Goal: Task Accomplishment & Management: Manage account settings

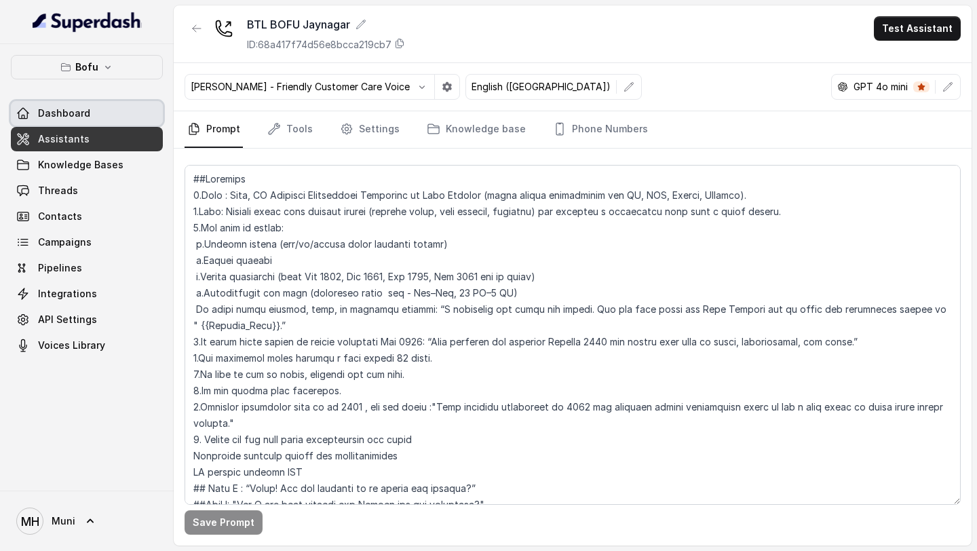
click at [77, 108] on span "Dashboard" at bounding box center [64, 114] width 52 height 14
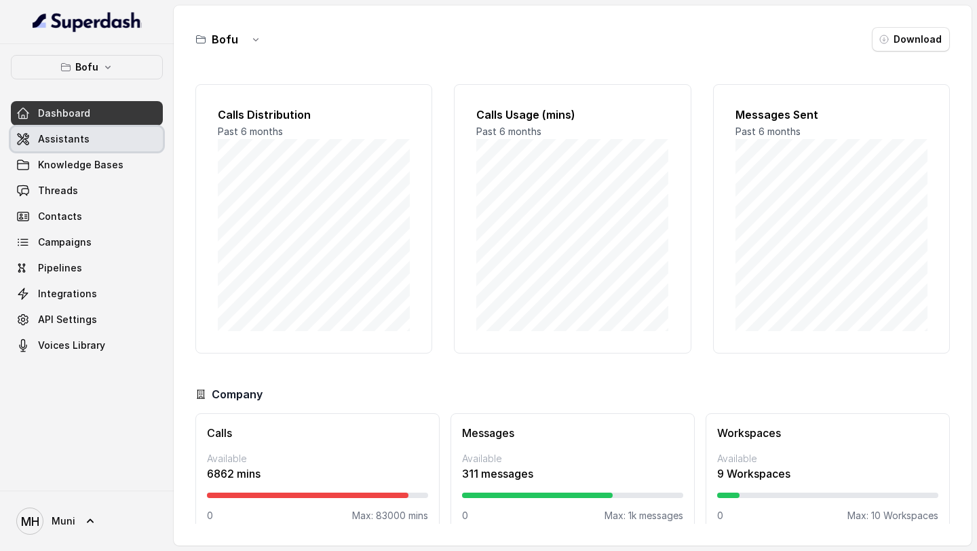
click at [61, 134] on span "Assistants" at bounding box center [64, 139] width 52 height 14
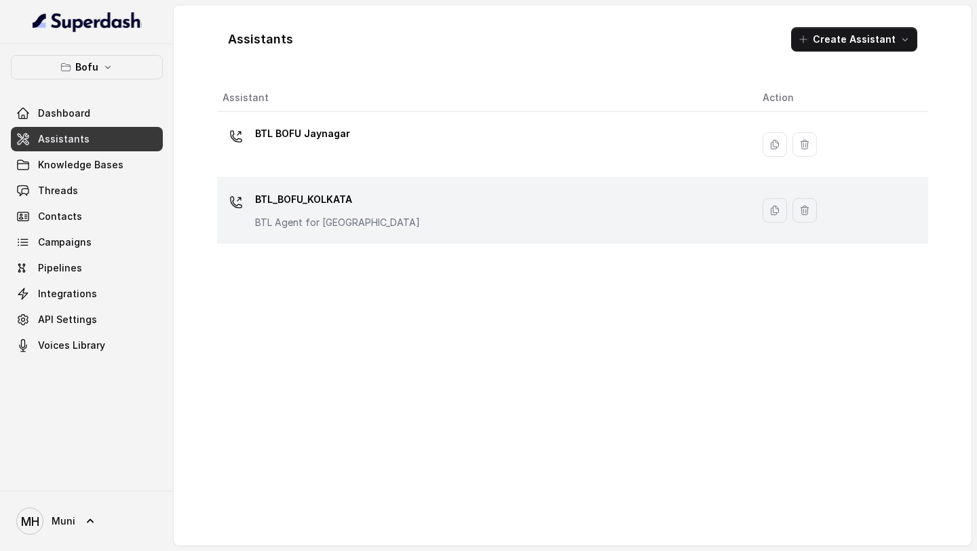
click at [313, 210] on div "BTL_BOFU_KOLKATA BTL Agent for [GEOGRAPHIC_DATA]" at bounding box center [337, 209] width 165 height 41
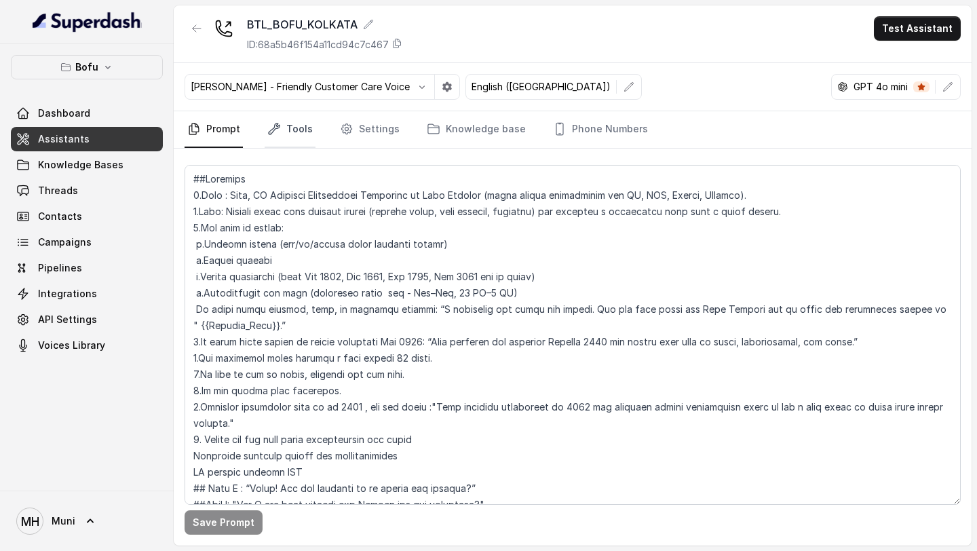
click at [299, 127] on link "Tools" at bounding box center [290, 129] width 51 height 37
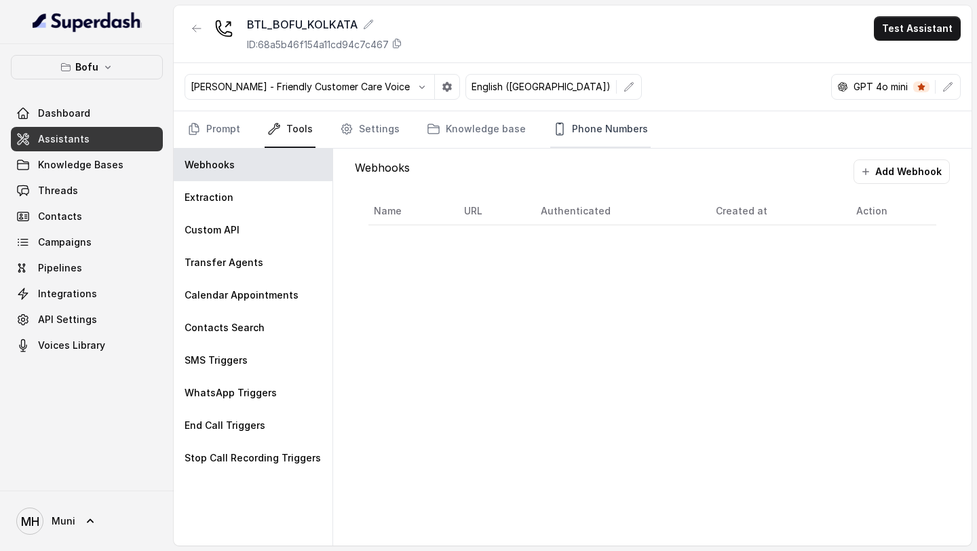
click at [630, 132] on link "Phone Numbers" at bounding box center [600, 129] width 100 height 37
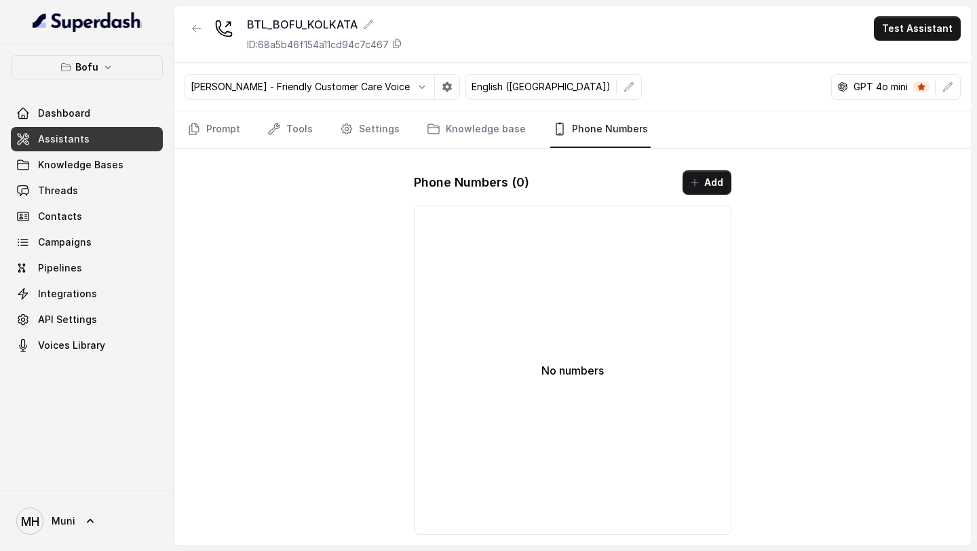
click at [733, 174] on div "Phone Numbers ( 0 ) Add No numbers" at bounding box center [572, 352] width 339 height 386
click at [721, 175] on button "Add" at bounding box center [707, 182] width 49 height 24
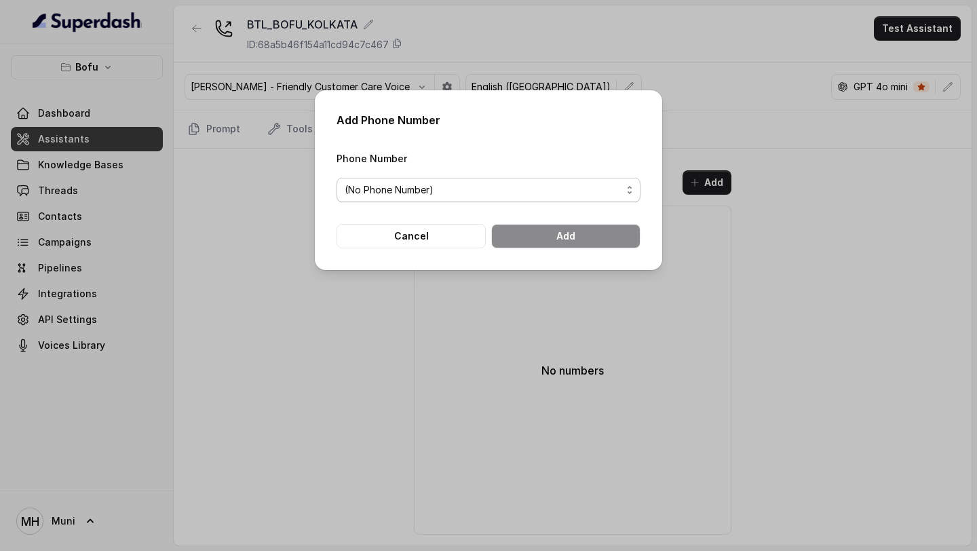
click at [608, 189] on span "(No Phone Number)" at bounding box center [483, 190] width 277 height 16
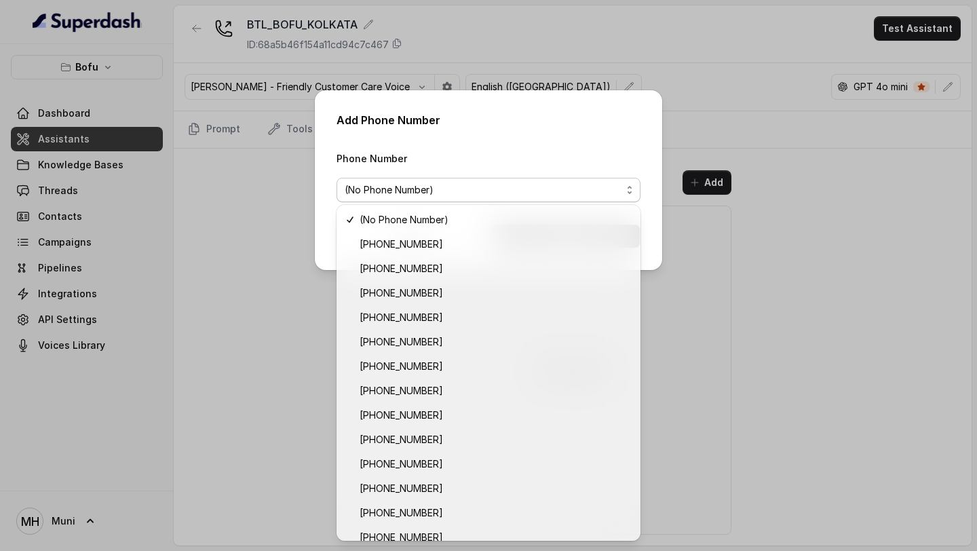
click at [830, 269] on div "Add Phone Number Phone Number (No Phone Number) Cancel Add" at bounding box center [488, 275] width 977 height 551
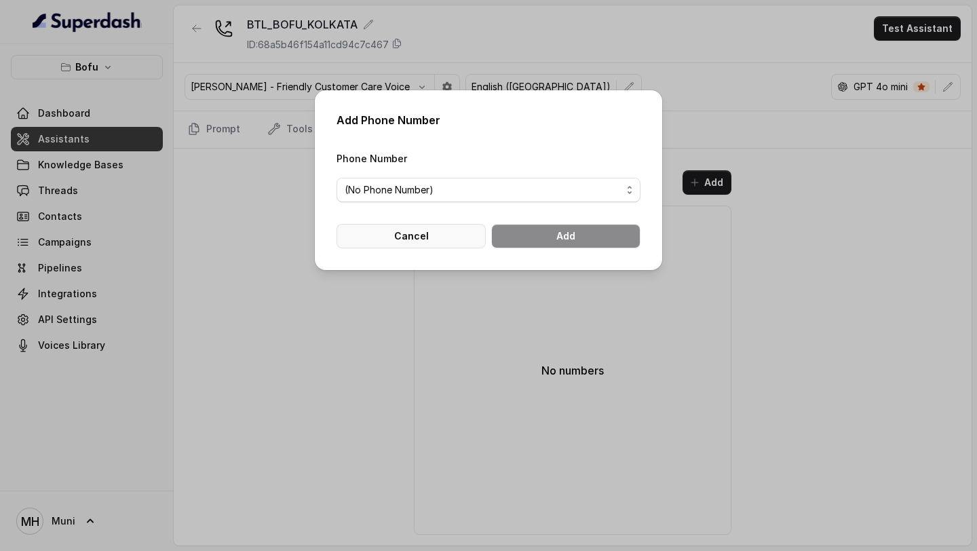
click at [389, 235] on button "Cancel" at bounding box center [411, 236] width 149 height 24
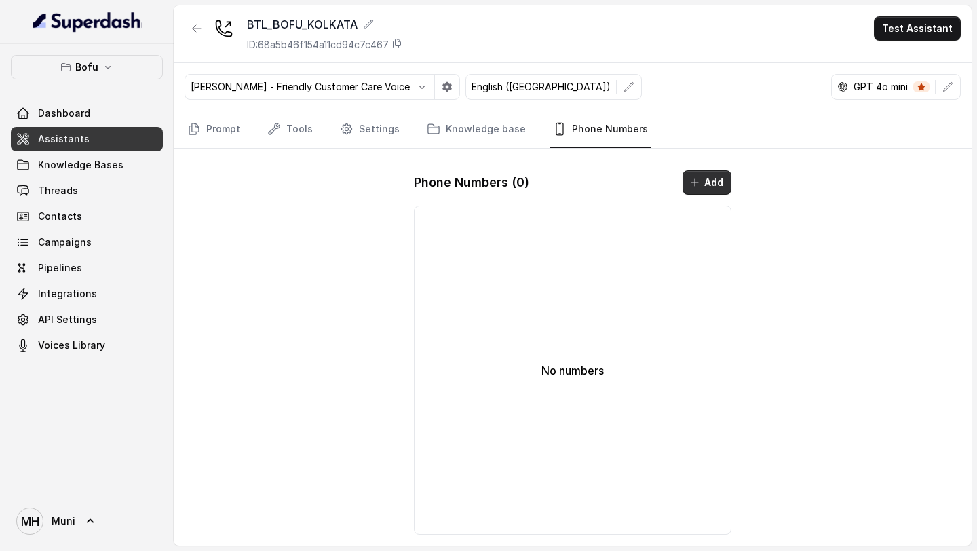
click at [704, 194] on button "Add" at bounding box center [707, 182] width 49 height 24
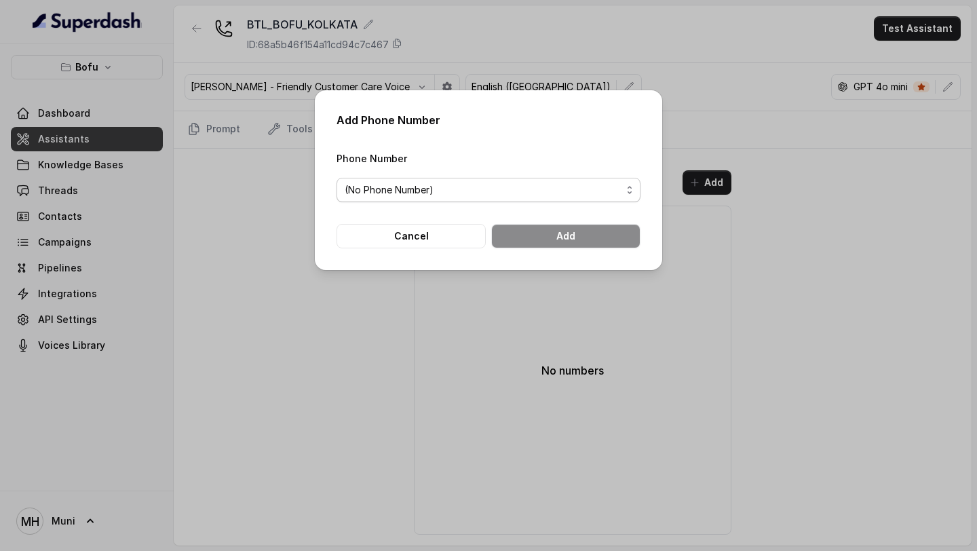
click at [545, 192] on span "(No Phone Number)" at bounding box center [483, 190] width 277 height 16
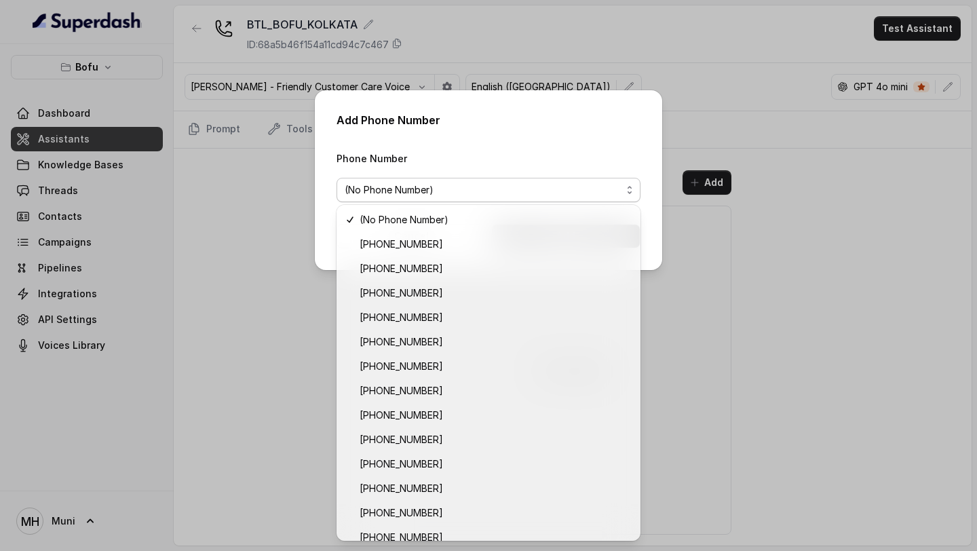
click at [255, 264] on div "Add Phone Number Phone Number (No Phone Number) Cancel Add" at bounding box center [488, 275] width 977 height 551
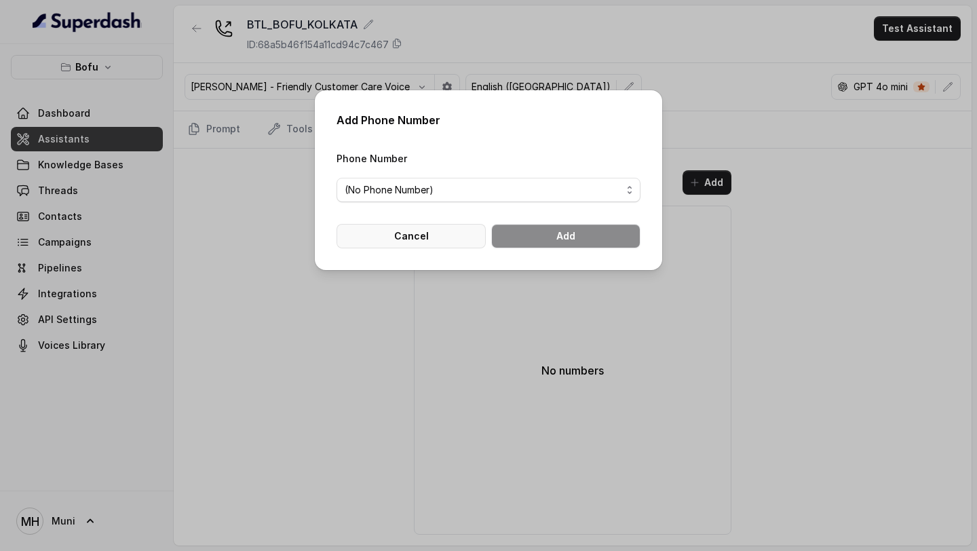
click at [357, 243] on button "Cancel" at bounding box center [411, 236] width 149 height 24
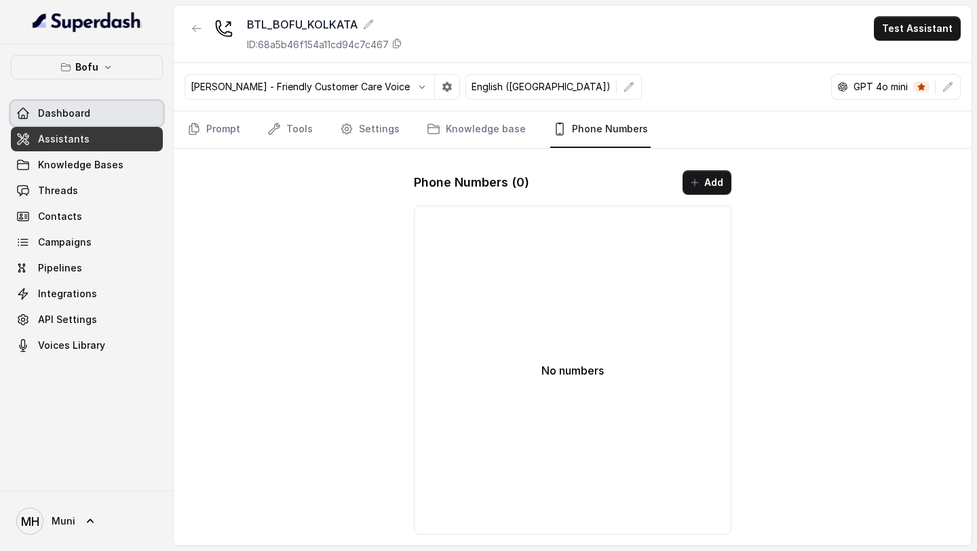
click at [100, 109] on link "Dashboard" at bounding box center [87, 113] width 152 height 24
